Goal: Check status: Check status

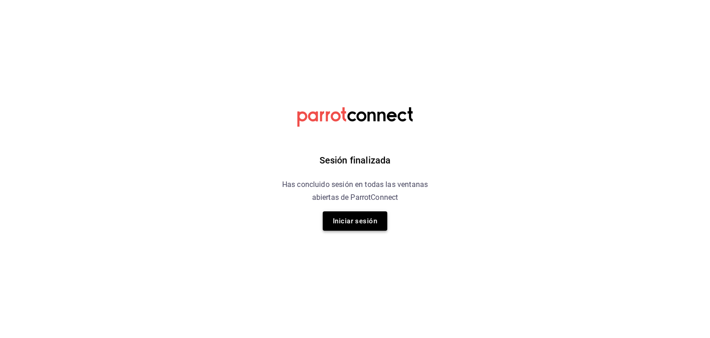
click at [352, 222] on button "Iniciar sesión" at bounding box center [355, 221] width 65 height 19
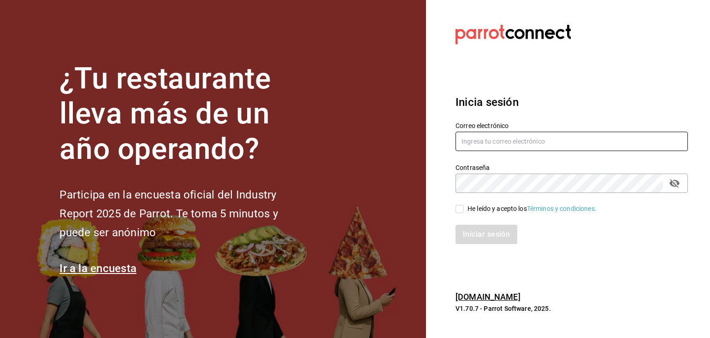
click at [546, 138] on input "text" at bounding box center [571, 141] width 232 height 19
type input "cmdelgiovane@yahoo.com.mx"
click at [461, 209] on input "He leído y acepto los Términos y condiciones." at bounding box center [459, 209] width 8 height 8
checkbox input "true"
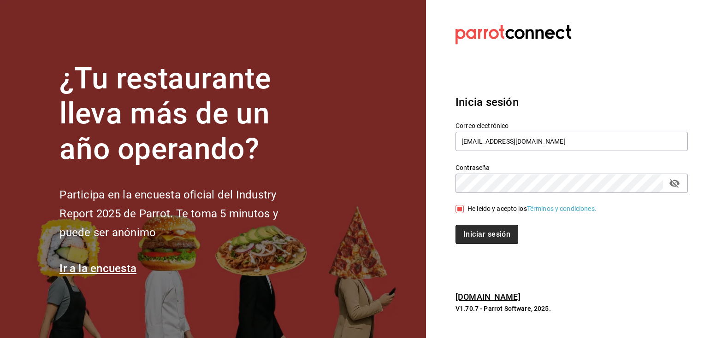
click at [485, 237] on button "Iniciar sesión" at bounding box center [486, 234] width 63 height 19
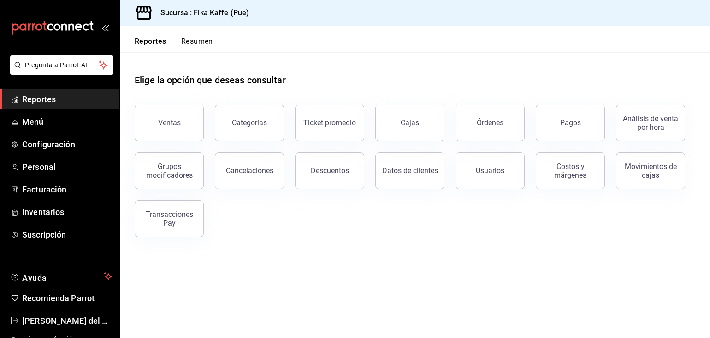
drag, startPoint x: 196, startPoint y: 40, endPoint x: 199, endPoint y: 51, distance: 11.3
click at [196, 40] on button "Resumen" at bounding box center [197, 45] width 32 height 16
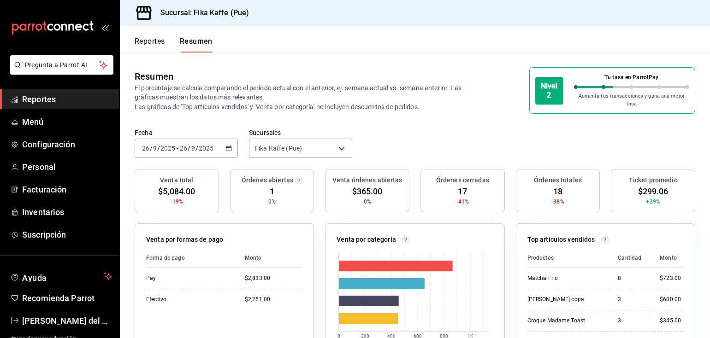
click at [227, 145] on icon "button" at bounding box center [228, 148] width 6 height 6
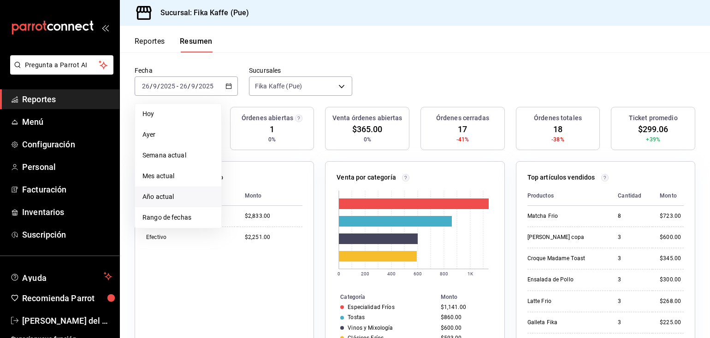
scroll to position [46, 0]
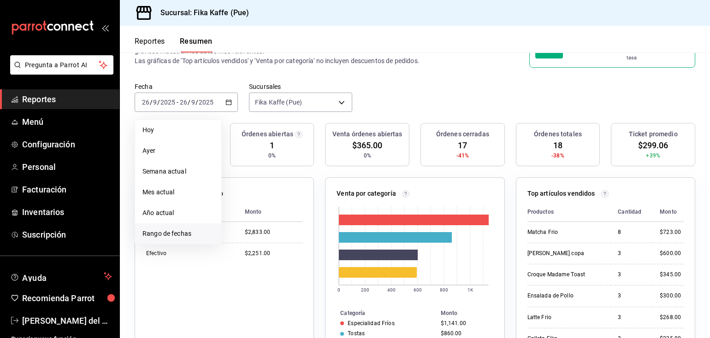
click at [183, 231] on span "Rango de fechas" at bounding box center [177, 234] width 71 height 10
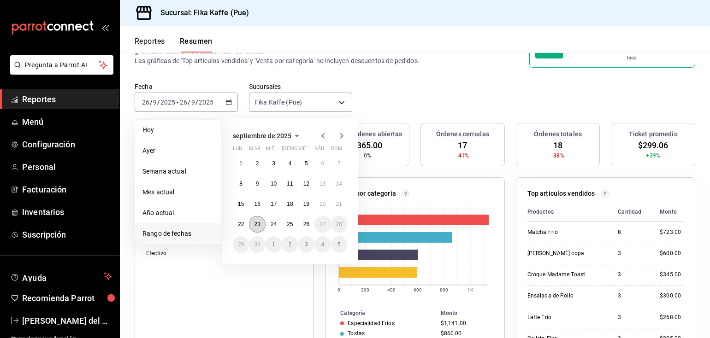
click at [258, 221] on abbr "23" at bounding box center [257, 224] width 6 height 6
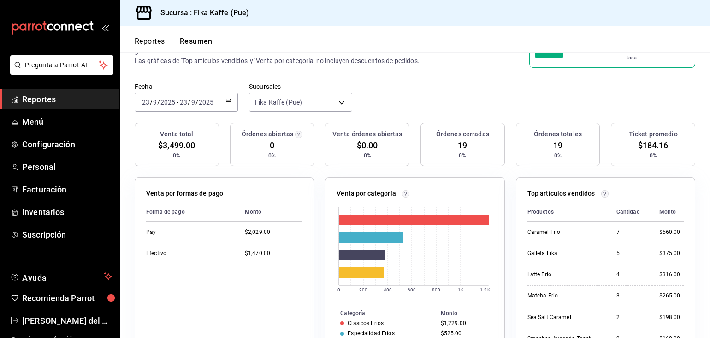
click at [226, 99] on icon "button" at bounding box center [228, 102] width 6 height 6
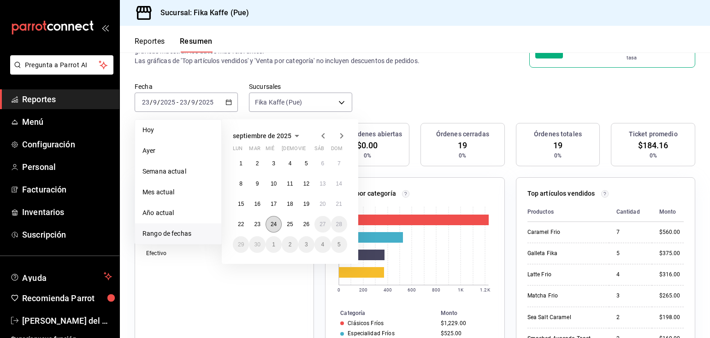
click at [269, 219] on button "24" at bounding box center [274, 224] width 16 height 17
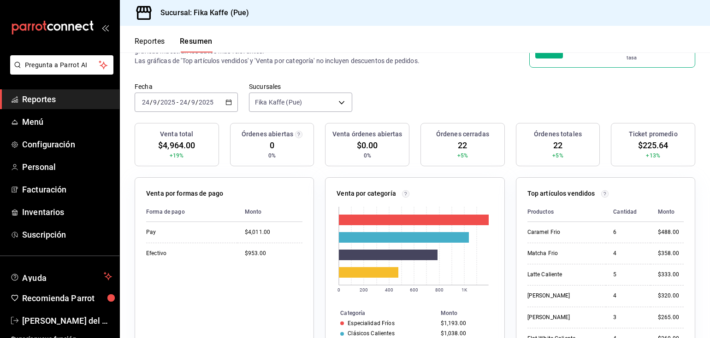
click at [233, 98] on div "[DATE] [DATE] - [DATE] [DATE]" at bounding box center [186, 102] width 103 height 19
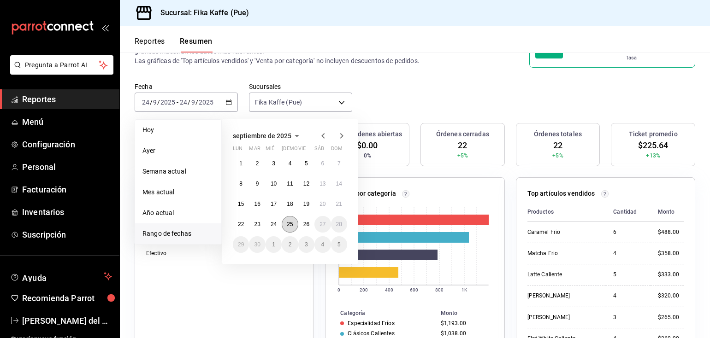
click at [290, 221] on abbr "25" at bounding box center [290, 224] width 6 height 6
